Goal: Transaction & Acquisition: Download file/media

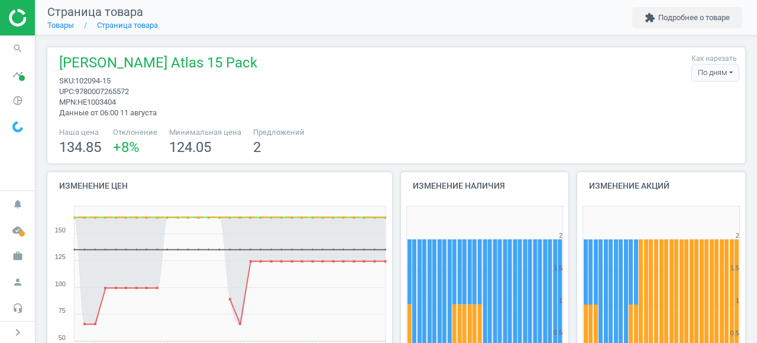
click at [13, 28] on div at bounding box center [17, 17] width 35 height 35
click at [20, 18] on img at bounding box center [51, 18] width 84 height 18
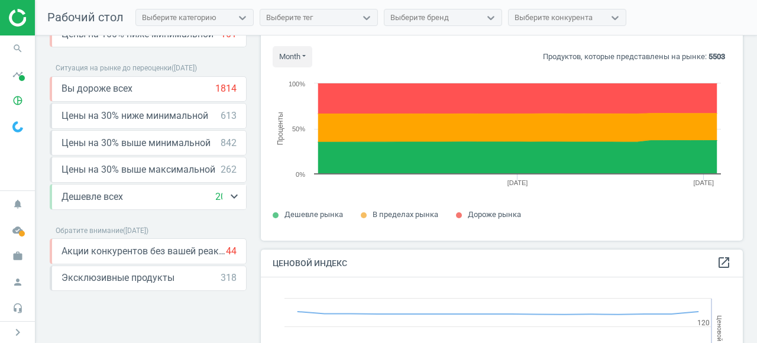
scroll to position [47, 0]
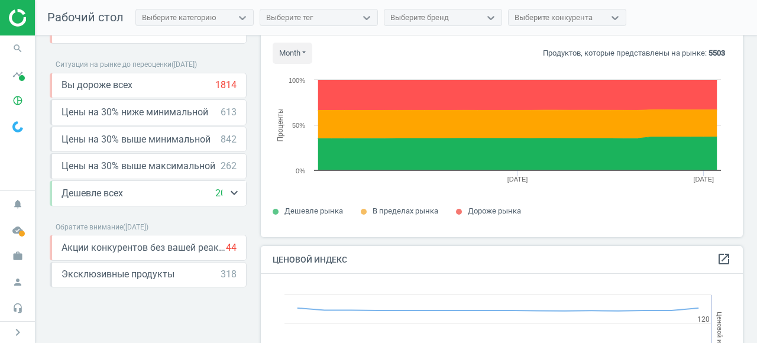
click at [177, 189] on div "Дешевле всех 2028 keyboard_arrow_down" at bounding box center [148, 193] width 175 height 13
click at [239, 189] on icon "keyboard_arrow_down" at bounding box center [234, 193] width 14 height 14
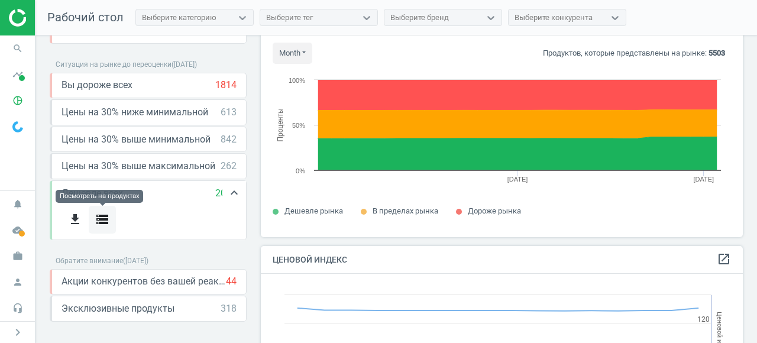
click at [101, 222] on icon "storage" at bounding box center [102, 219] width 14 height 14
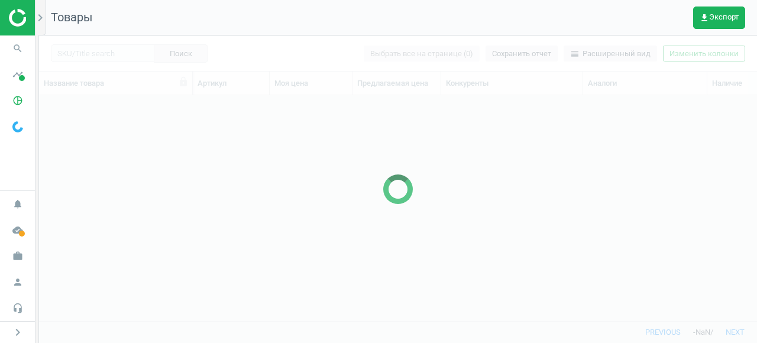
scroll to position [225, 718]
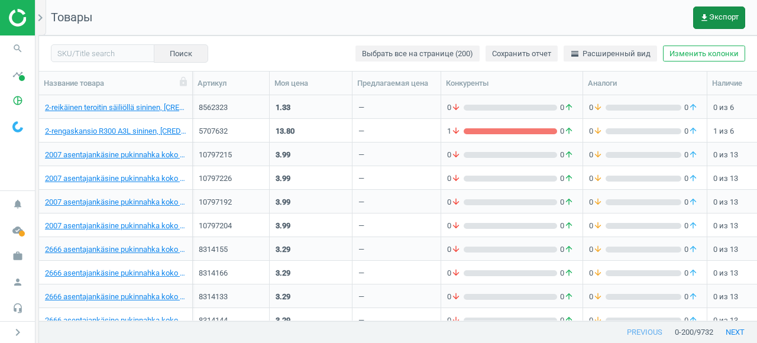
click at [711, 19] on span "get_app Экспорт" at bounding box center [718, 17] width 39 height 9
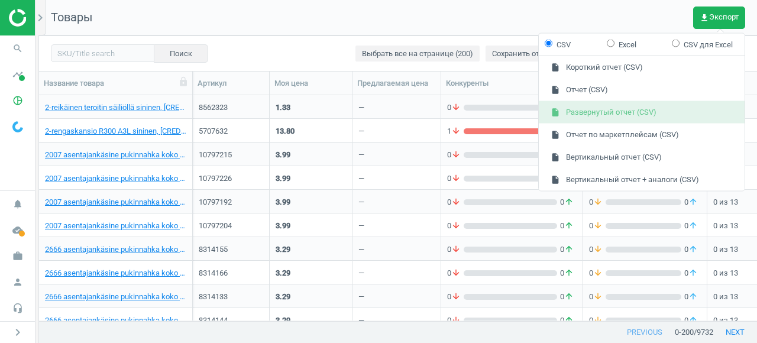
click at [620, 120] on button "insert_drive_file Развернутый отчет (CSV)" at bounding box center [642, 112] width 206 height 22
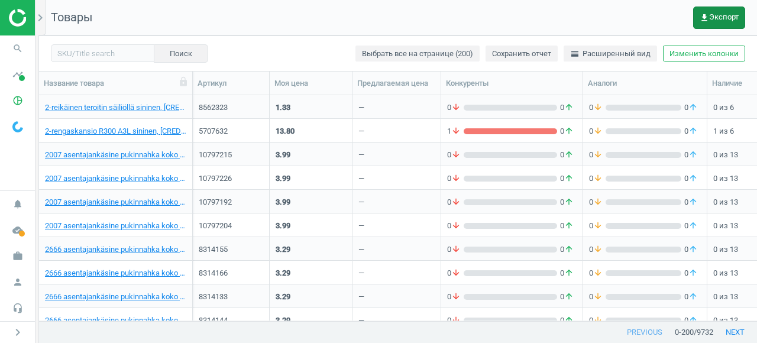
click at [707, 22] on button "get_app Экспорт" at bounding box center [719, 18] width 52 height 22
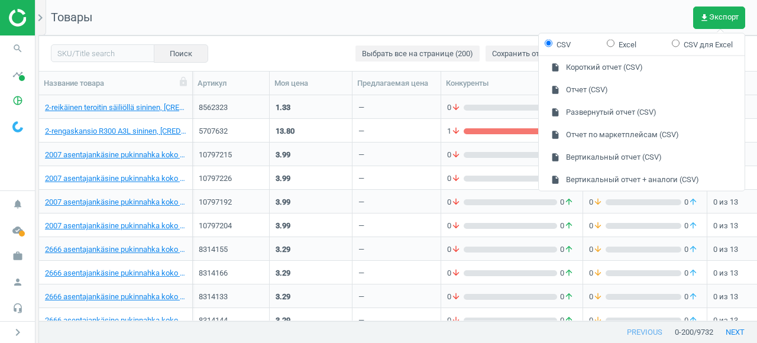
click at [616, 46] on label "Excel" at bounding box center [622, 44] width 30 height 11
click at [614, 46] on input "Excel" at bounding box center [611, 43] width 8 height 8
radio input "true"
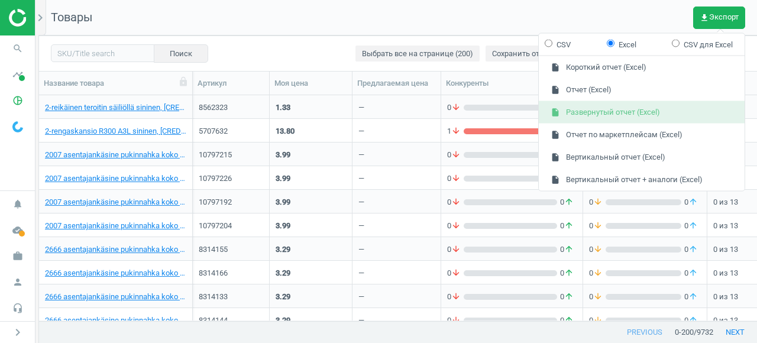
click at [613, 115] on button "insert_drive_file Развернутый отчет (Excel)" at bounding box center [642, 112] width 206 height 22
